Goal: Task Accomplishment & Management: Manage account settings

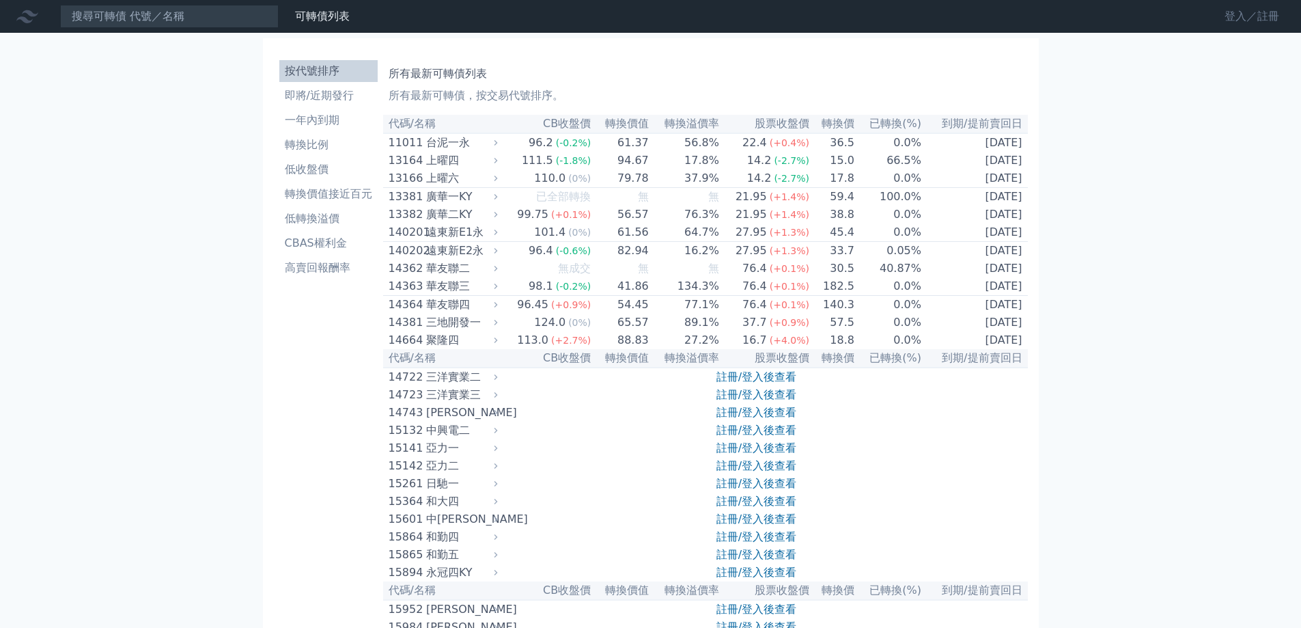
click at [1230, 20] on link "登入／註冊" at bounding box center [1252, 16] width 77 height 22
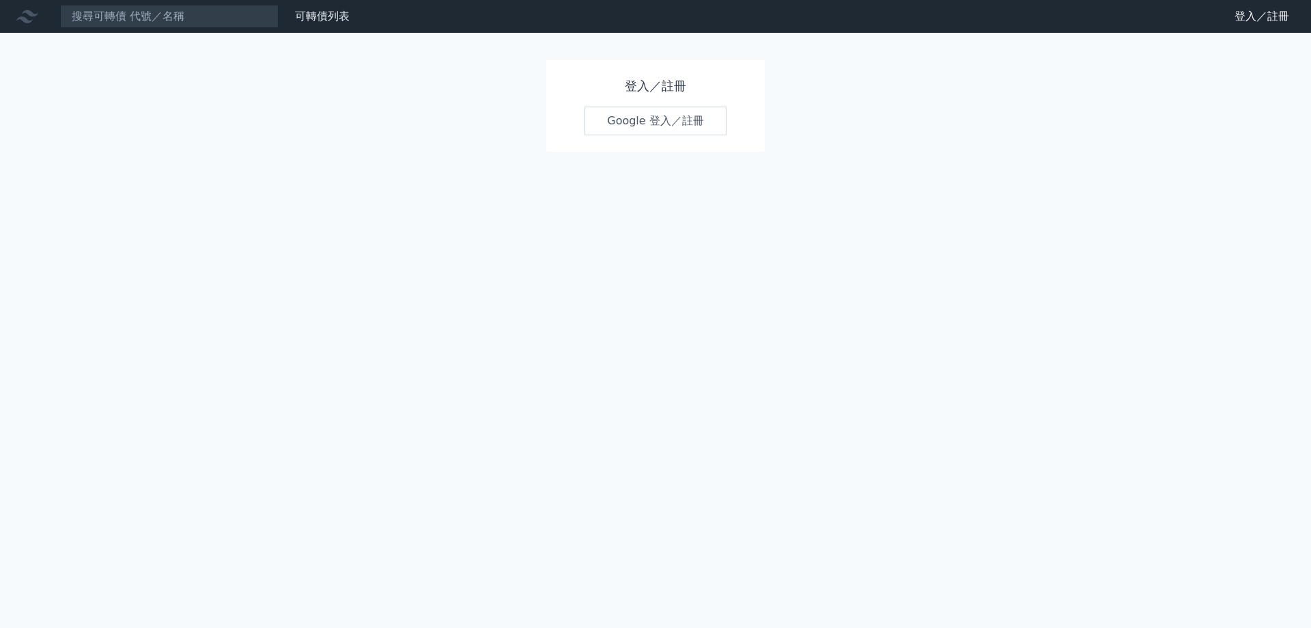
click at [630, 123] on link "Google 登入／註冊" at bounding box center [656, 121] width 142 height 29
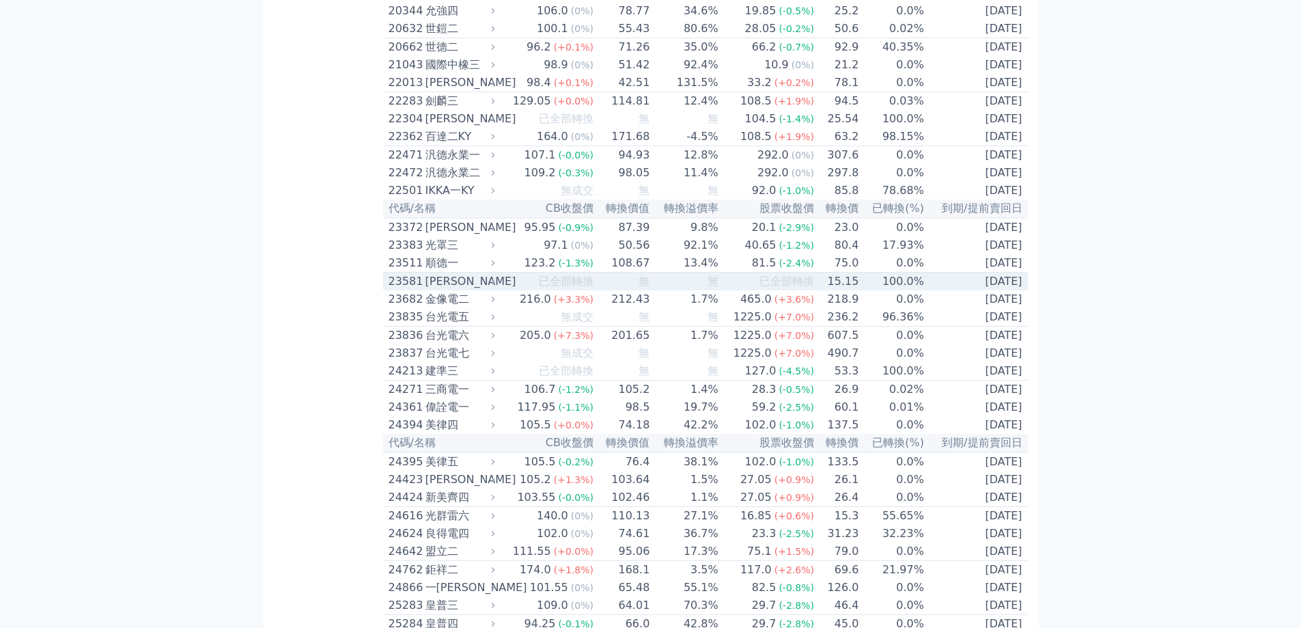
scroll to position [820, 0]
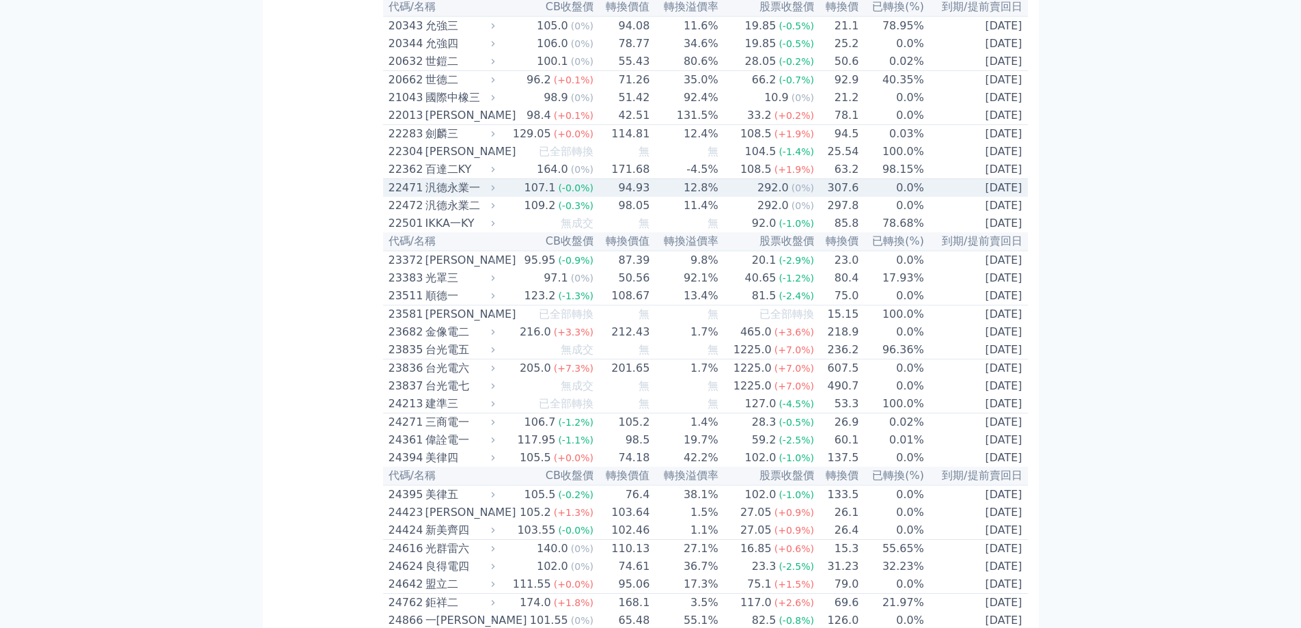
click at [443, 196] on div "汎德永業一" at bounding box center [459, 188] width 67 height 16
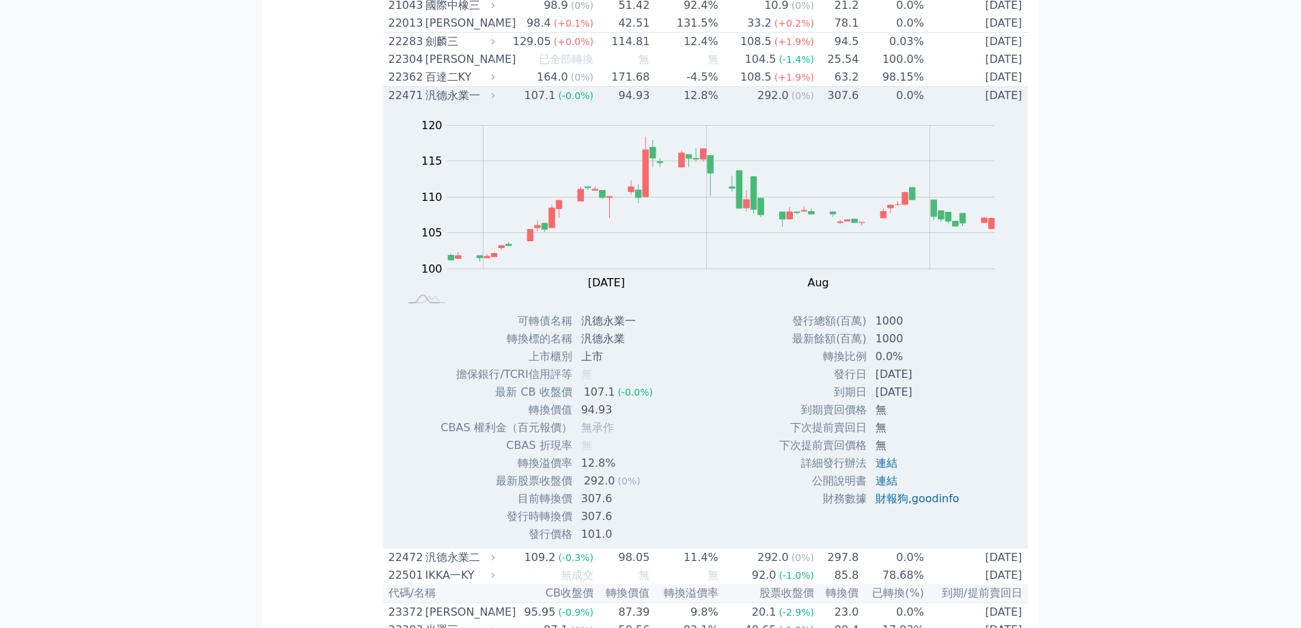
scroll to position [888, 0]
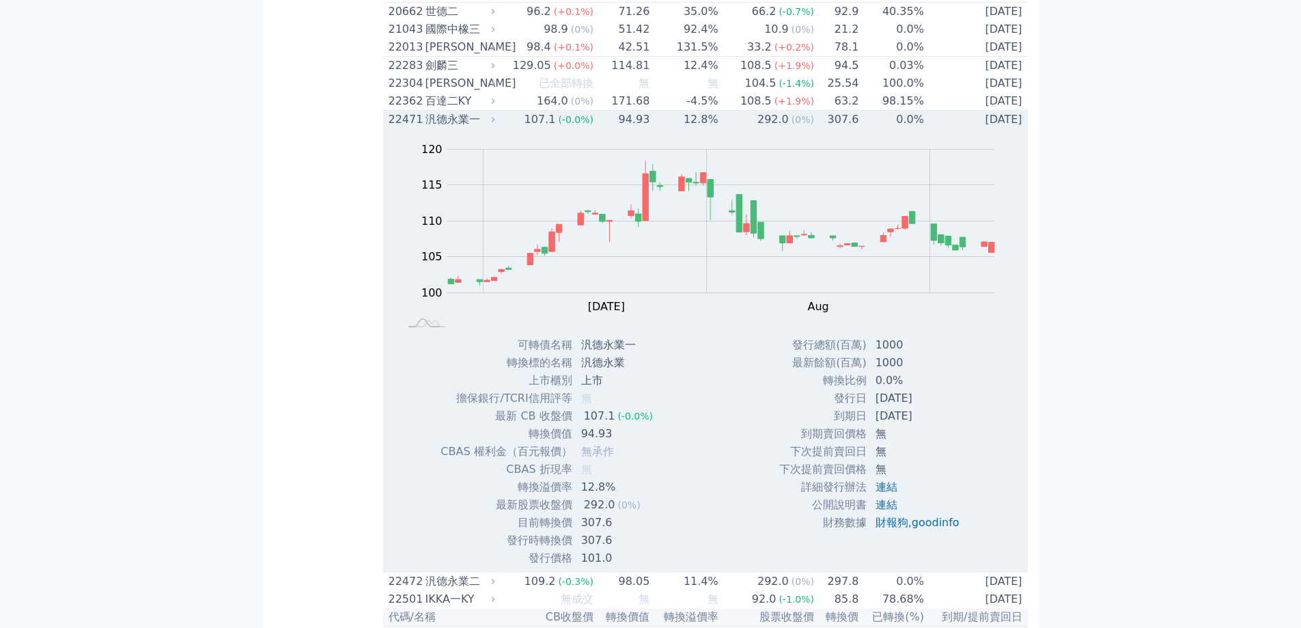
click at [442, 128] on div "汎德永業一" at bounding box center [459, 119] width 67 height 16
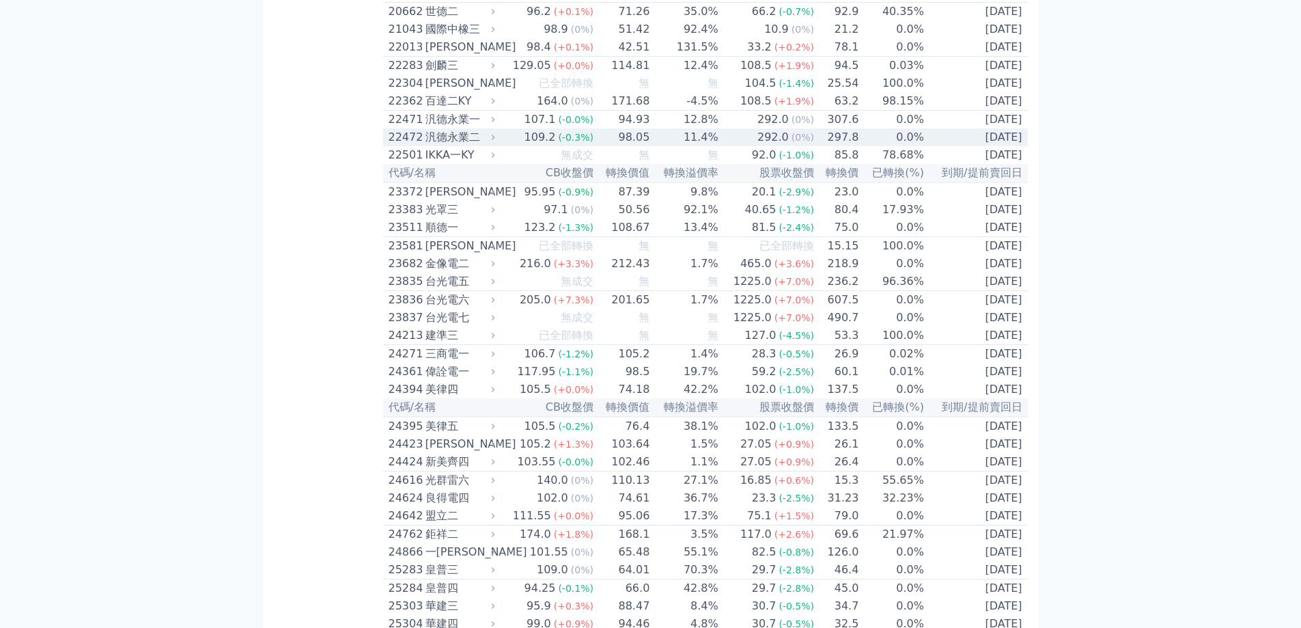
click at [443, 145] on div "汎德永業二" at bounding box center [459, 137] width 67 height 16
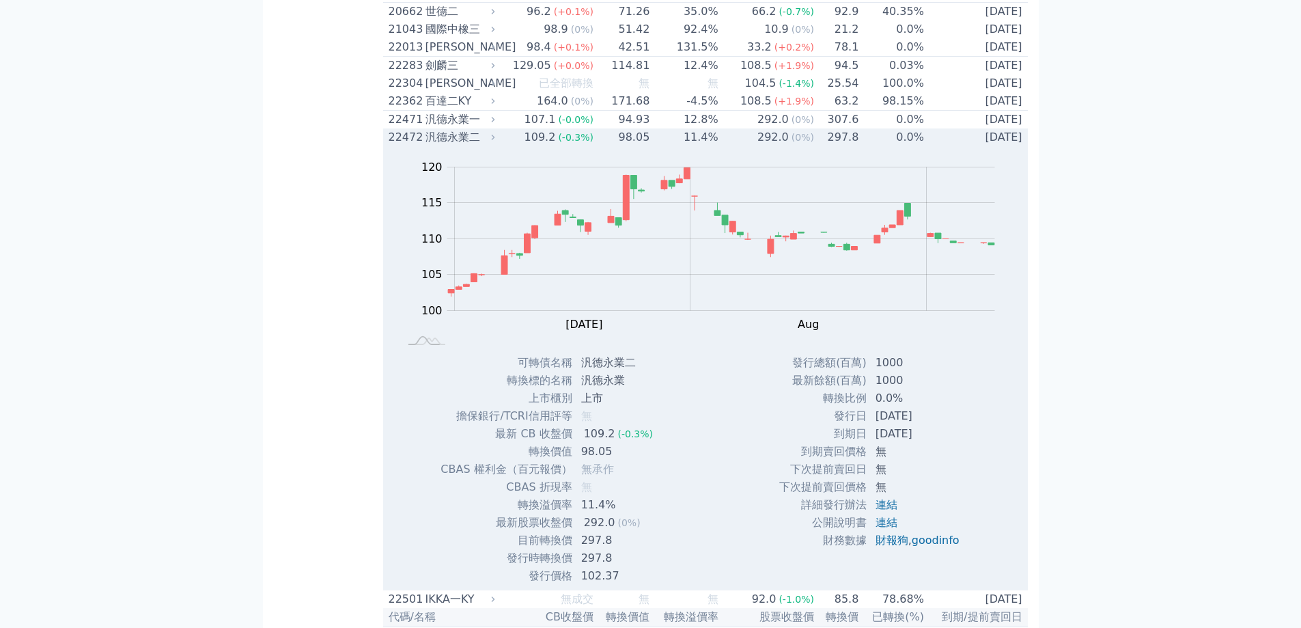
click at [443, 145] on div "汎德永業二" at bounding box center [459, 137] width 67 height 16
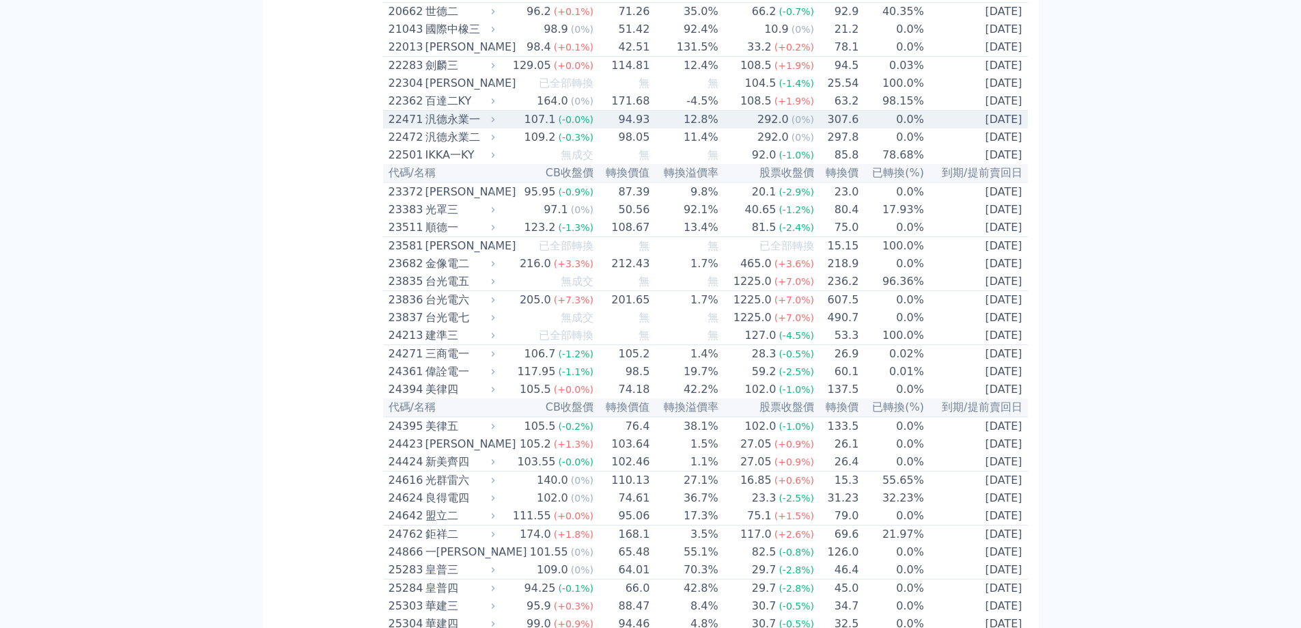
click at [457, 128] on div "汎德永業一" at bounding box center [459, 119] width 67 height 16
